Goal: Transaction & Acquisition: Purchase product/service

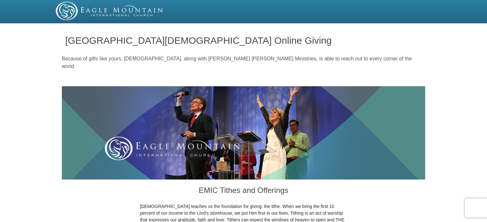
drag, startPoint x: 489, startPoint y: 29, endPoint x: 489, endPoint y: 54, distance: 25.5
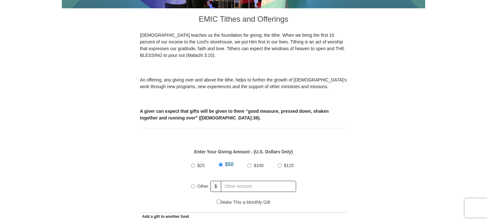
scroll to position [172, 0]
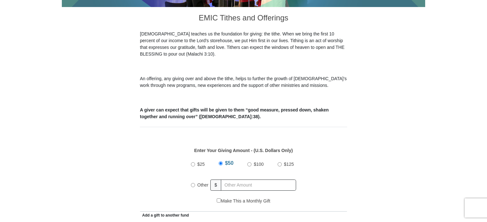
click at [193, 162] on input "$25" at bounding box center [193, 164] width 4 height 4
radio input "true"
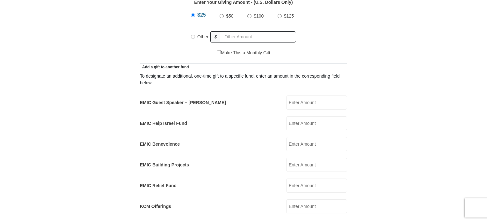
scroll to position [342, 0]
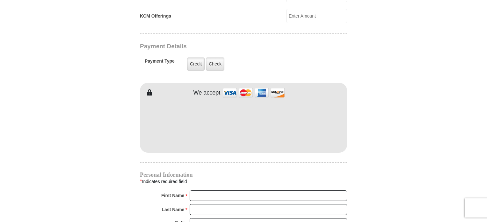
scroll to position [512, 0]
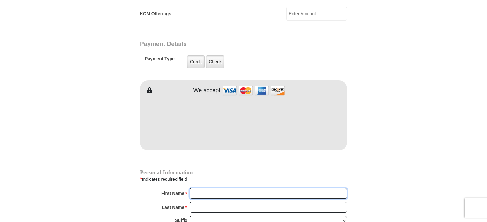
click at [207, 188] on input "First Name *" at bounding box center [268, 193] width 157 height 11
type input "[PERSON_NAME]"
click at [207, 201] on input "Last Name *" at bounding box center [268, 206] width 157 height 11
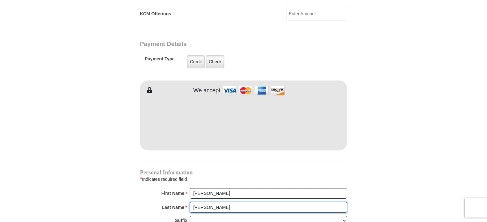
type input "[PERSON_NAME]"
type input "[EMAIL_ADDRESS][DOMAIN_NAME]"
type input "[STREET_ADDRESS][PERSON_NAME]"
type input "[GEOGRAPHIC_DATA]"
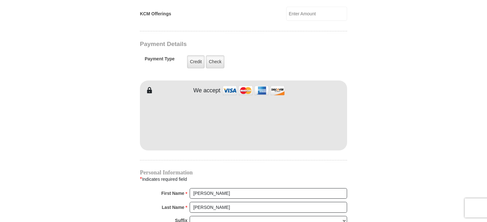
select select "VA"
type input "24502-7322"
type input "8458203904"
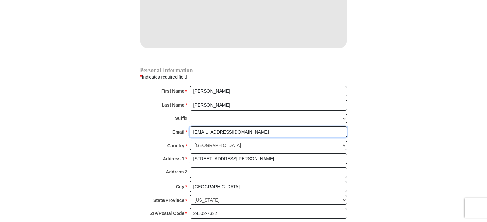
scroll to position [616, 0]
